Goal: Task Accomplishment & Management: Manage account settings

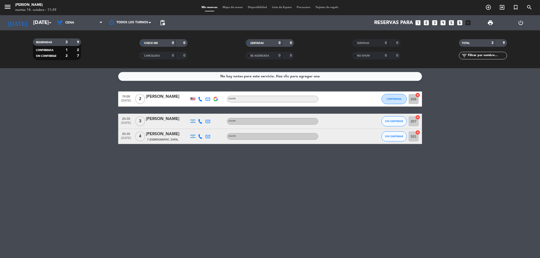
click at [417, 133] on icon "cancel" at bounding box center [417, 132] width 5 height 5
click at [414, 137] on icon "border_all" at bounding box center [414, 137] width 6 height 6
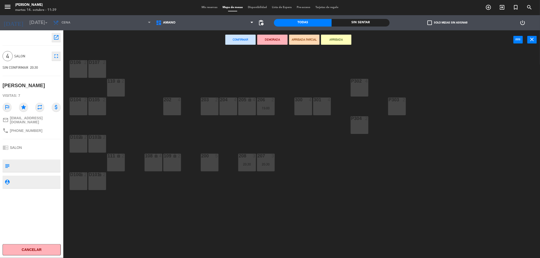
click at [75, 70] on div "D106 2" at bounding box center [79, 69] width 18 height 18
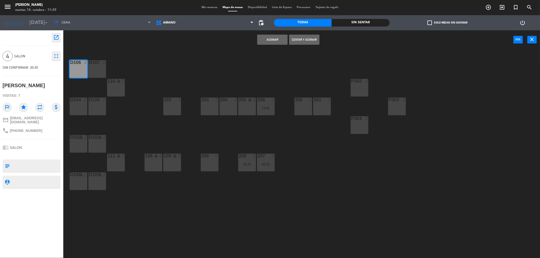
click at [277, 39] on button "Asignar" at bounding box center [272, 40] width 30 height 10
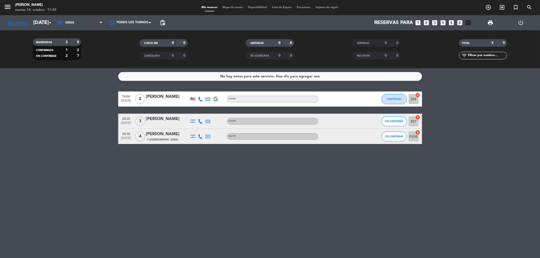
click at [417, 131] on icon "cancel" at bounding box center [417, 132] width 5 height 5
click at [415, 137] on icon "border_all" at bounding box center [414, 137] width 6 height 6
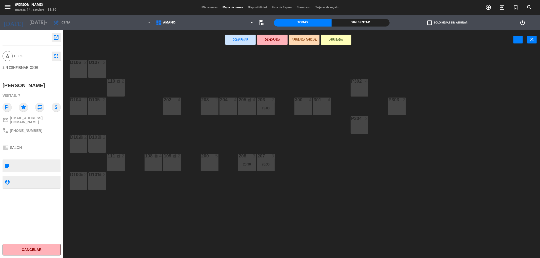
click at [317, 108] on div "301 4" at bounding box center [322, 107] width 18 height 18
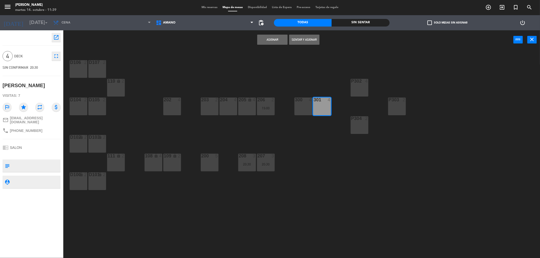
click at [267, 37] on button "Asignar" at bounding box center [272, 40] width 30 height 10
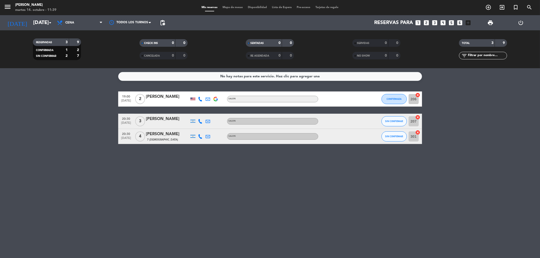
click at [418, 132] on icon "cancel" at bounding box center [417, 132] width 5 height 5
click at [415, 138] on icon "border_all" at bounding box center [414, 137] width 6 height 6
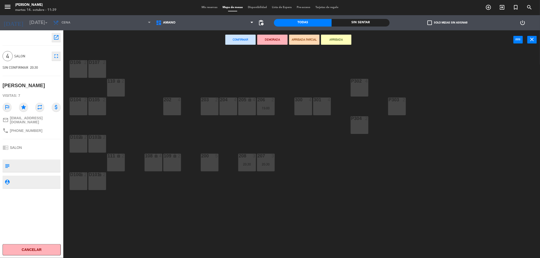
click at [80, 67] on div "D106 2" at bounding box center [79, 69] width 18 height 18
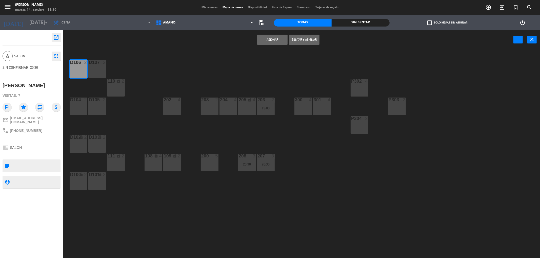
click at [260, 40] on button "Asignar" at bounding box center [272, 40] width 30 height 10
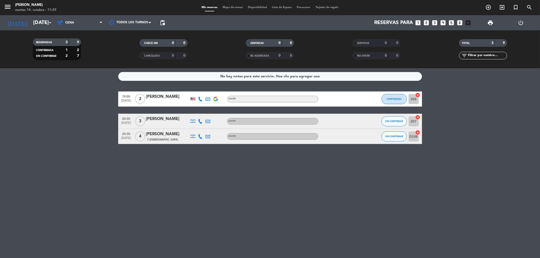
click at [153, 136] on div "[PERSON_NAME]" at bounding box center [167, 134] width 43 height 7
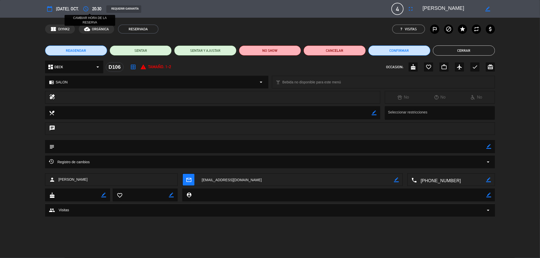
click at [89, 8] on icon "access_time" at bounding box center [86, 9] width 6 height 6
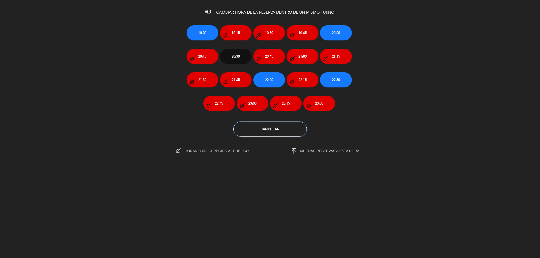
click at [269, 132] on button "Cancelar" at bounding box center [269, 129] width 73 height 15
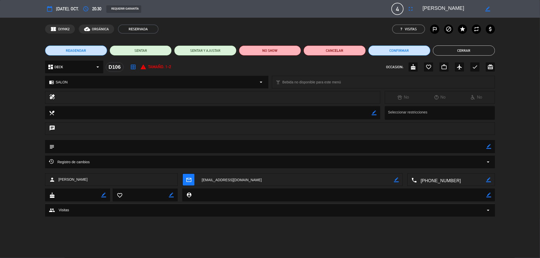
click at [475, 51] on button "Cerrar" at bounding box center [464, 51] width 62 height 10
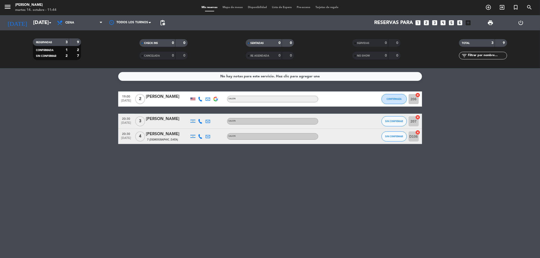
click at [417, 133] on icon "cancel" at bounding box center [417, 132] width 5 height 5
click at [414, 136] on icon "border_all" at bounding box center [414, 137] width 6 height 6
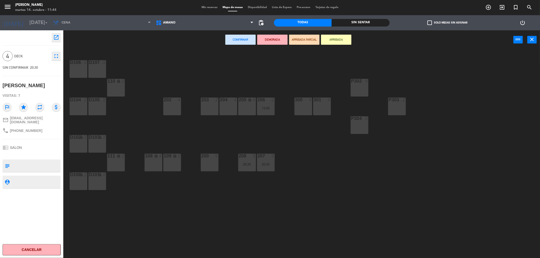
click at [321, 107] on div "301 4" at bounding box center [322, 107] width 18 height 18
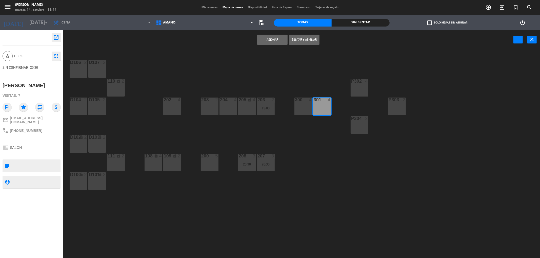
click at [281, 40] on button "Asignar" at bounding box center [272, 40] width 30 height 10
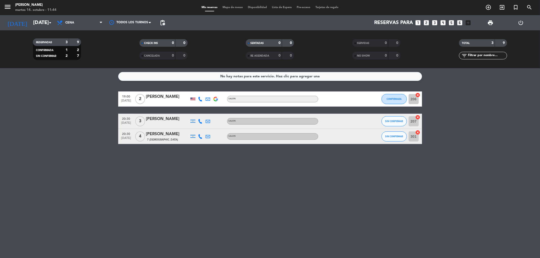
click at [263, 172] on div "No hay notas para este servicio. Haz clic para agregar una 19:00 [DATE] 2 [PERS…" at bounding box center [270, 163] width 540 height 190
click at [70, 22] on span "Cena" at bounding box center [69, 23] width 9 height 4
click at [79, 45] on div "menu Amano Ristorante [DATE] 14. octubre - 11:44 Mis reservas Mapa de mesas Dis…" at bounding box center [270, 34] width 540 height 68
